Goal: Transaction & Acquisition: Book appointment/travel/reservation

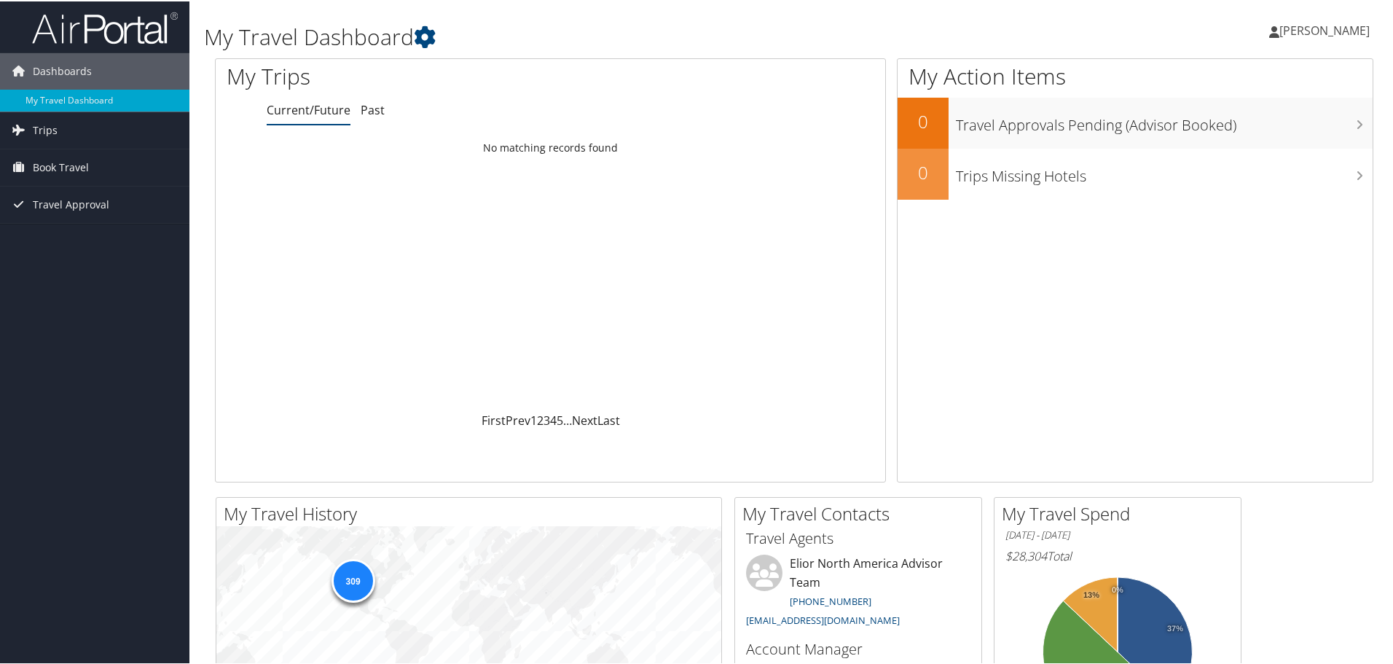
click at [112, 160] on link "Book Travel" at bounding box center [94, 166] width 189 height 36
click at [90, 231] on link "Book/Manage Online Trips" at bounding box center [94, 239] width 189 height 22
